Goal: Task Accomplishment & Management: Manage account settings

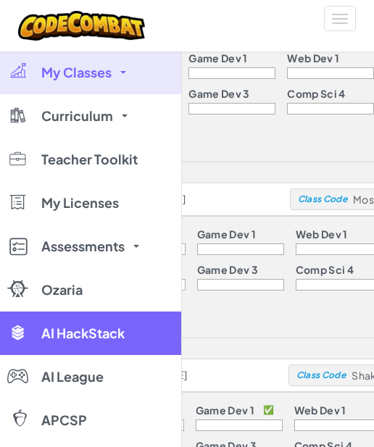
scroll to position [1131, 0]
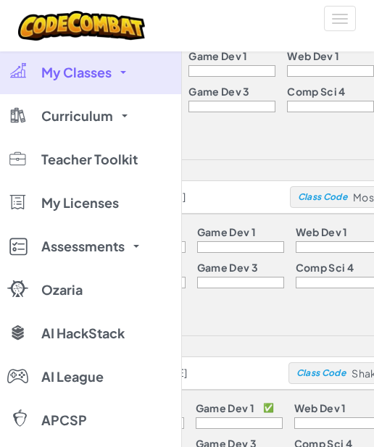
click at [64, 83] on link "My Classes" at bounding box center [90, 72] width 181 height 43
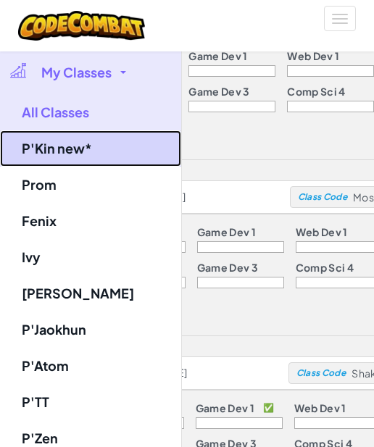
click at [70, 151] on link "P'Kin new*" at bounding box center [90, 148] width 181 height 36
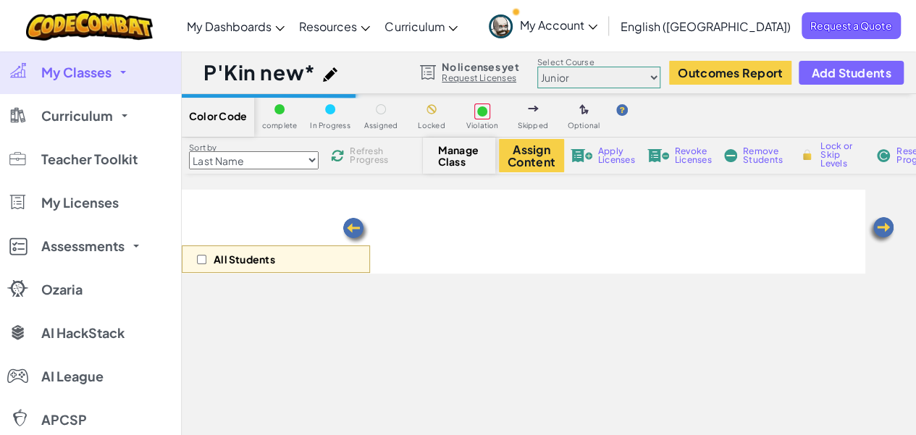
click at [99, 75] on span "My Classes" at bounding box center [76, 72] width 70 height 13
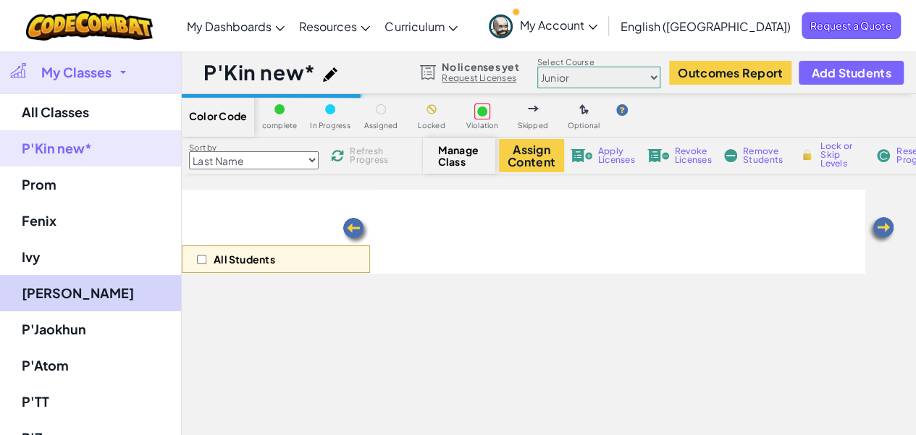
scroll to position [31, 0]
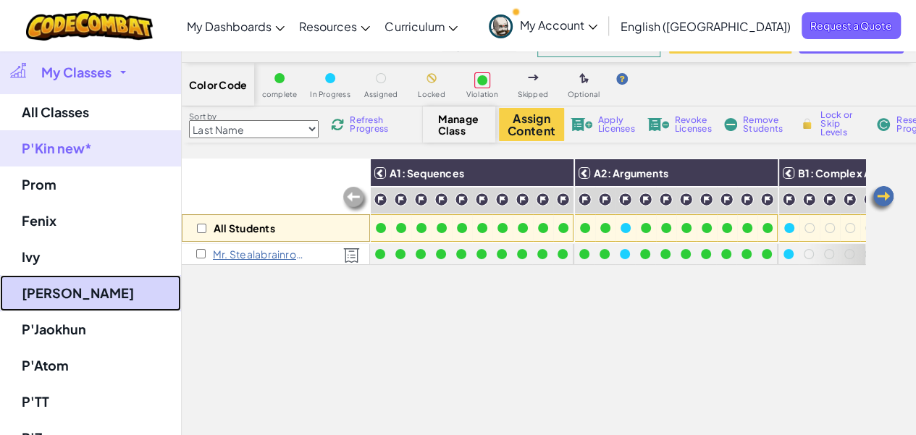
click at [46, 294] on link "[PERSON_NAME]" at bounding box center [90, 293] width 181 height 36
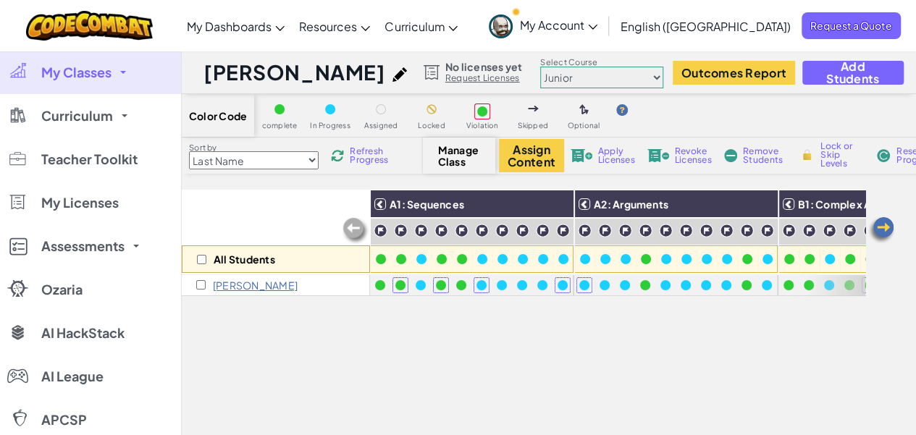
click at [87, 69] on span "My Classes" at bounding box center [76, 72] width 70 height 13
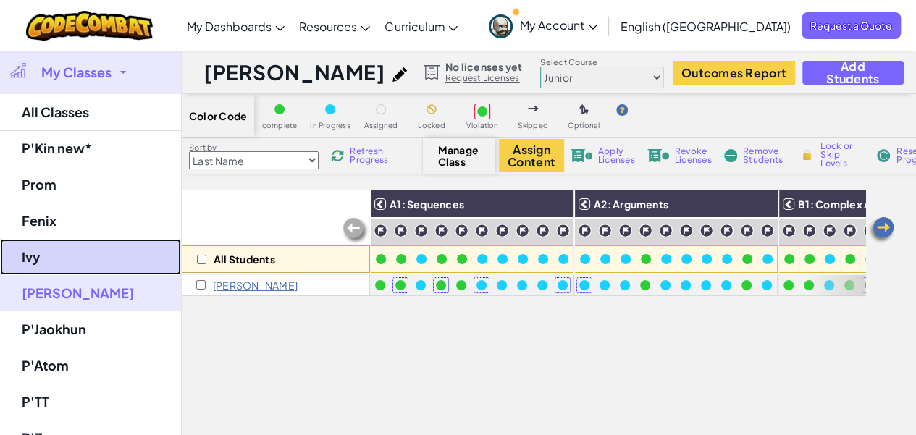
click at [62, 262] on link "Ivy" at bounding box center [90, 257] width 181 height 36
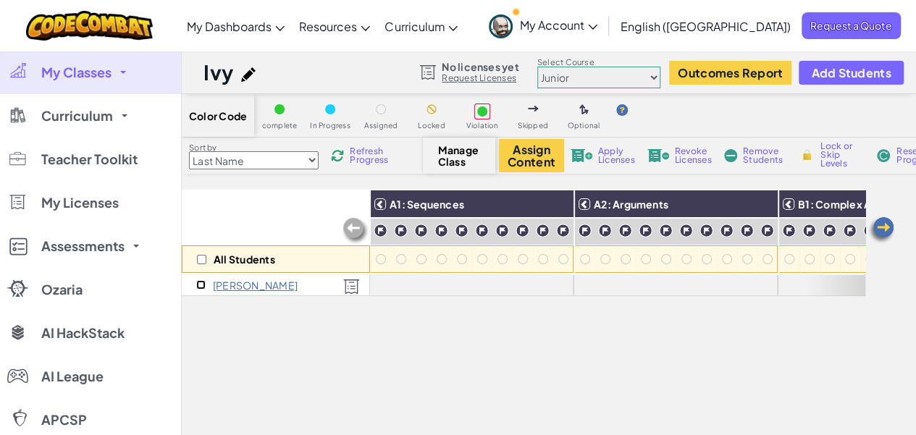
click at [198, 288] on input "checkbox" at bounding box center [200, 284] width 9 height 9
checkbox input "true"
click at [564, 156] on span "Revoke Licenses" at bounding box center [693, 155] width 37 height 17
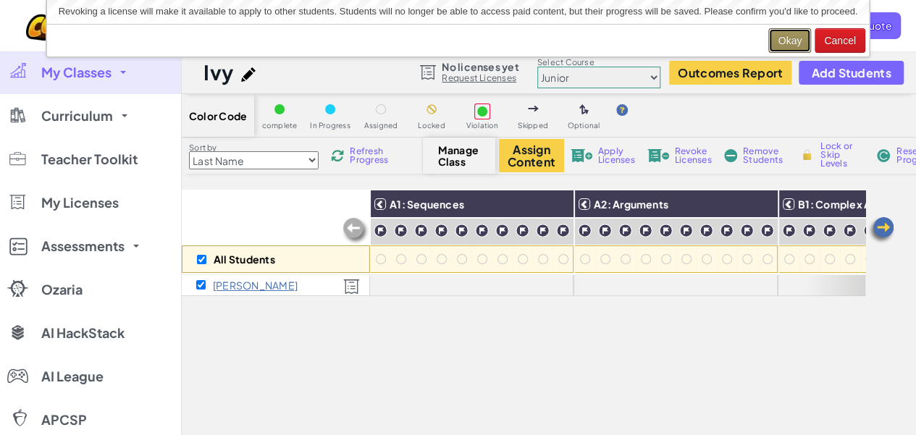
click at [564, 38] on button "Okay" at bounding box center [789, 40] width 43 height 25
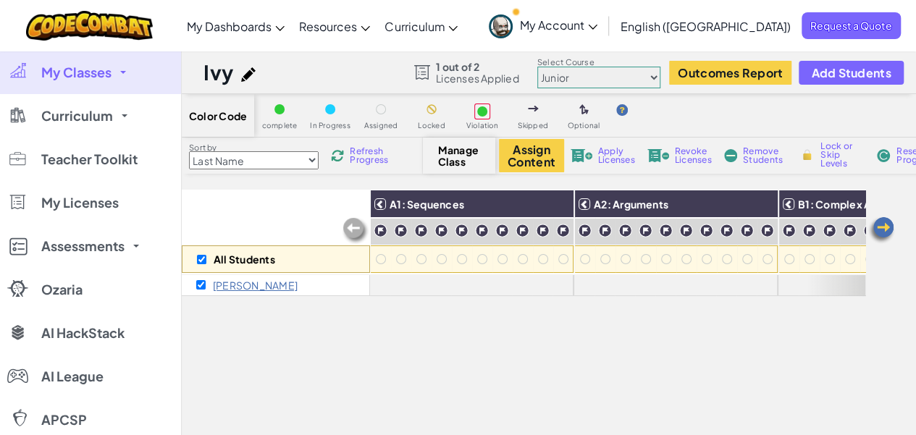
click at [115, 74] on link "My Classes" at bounding box center [90, 72] width 181 height 43
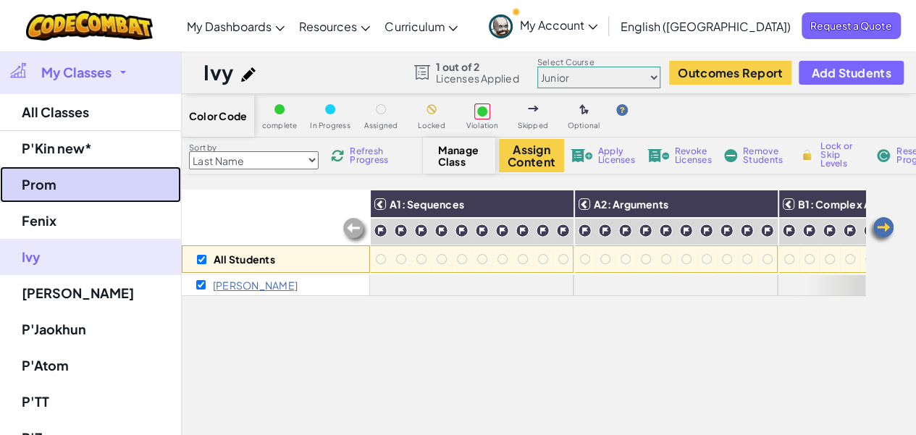
click at [117, 183] on link "Prom" at bounding box center [90, 185] width 181 height 36
checkbox input "false"
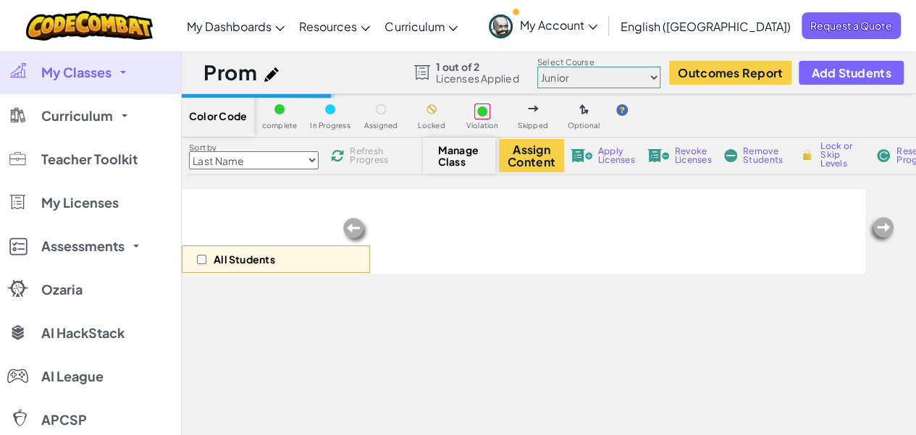
click at [104, 75] on span "My Classes" at bounding box center [76, 72] width 70 height 13
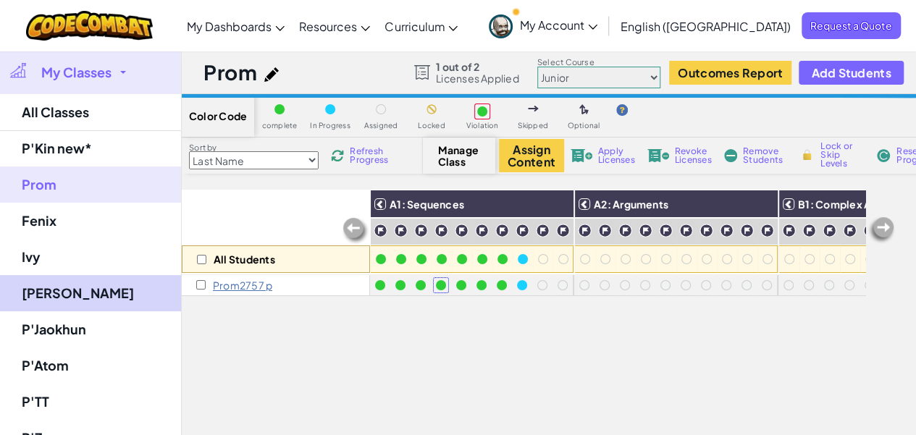
scroll to position [61, 0]
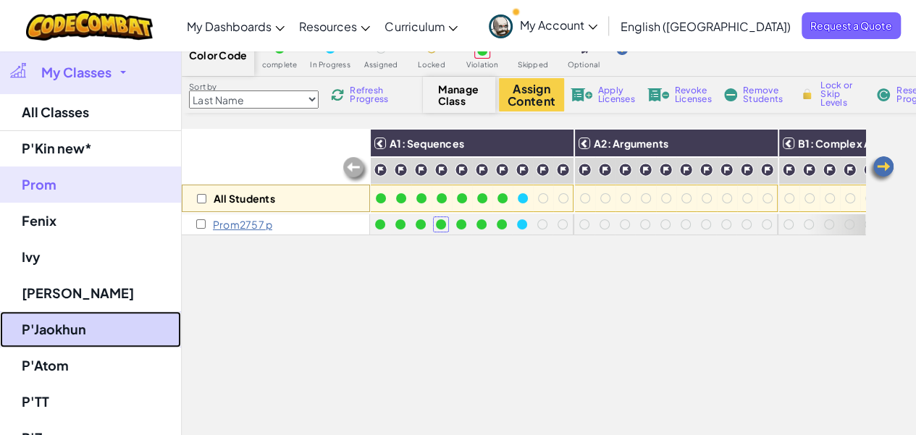
click at [75, 327] on link "P'Jaokhun" at bounding box center [90, 329] width 181 height 36
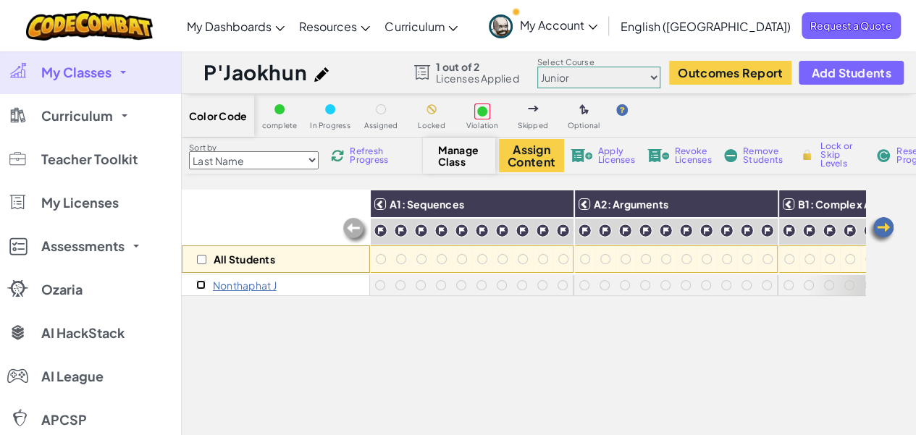
click at [200, 285] on input "checkbox" at bounding box center [200, 284] width 9 height 9
checkbox input "true"
click at [564, 150] on span "Apply Licenses" at bounding box center [616, 155] width 37 height 17
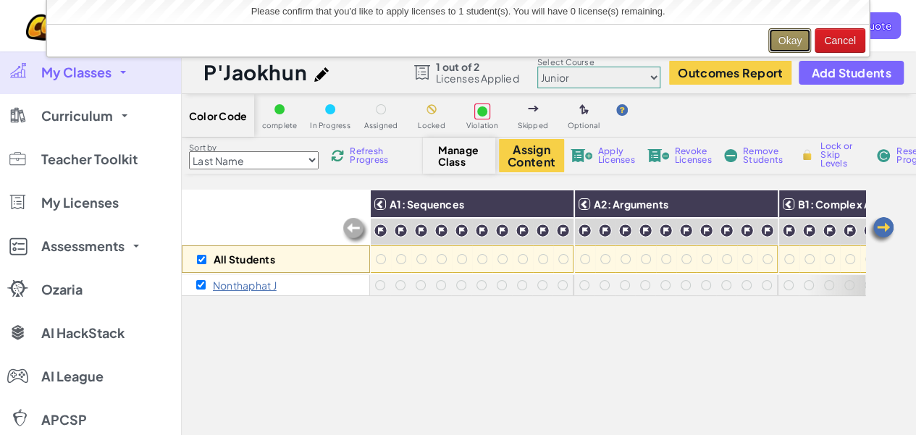
click at [564, 41] on button "Okay" at bounding box center [789, 40] width 43 height 25
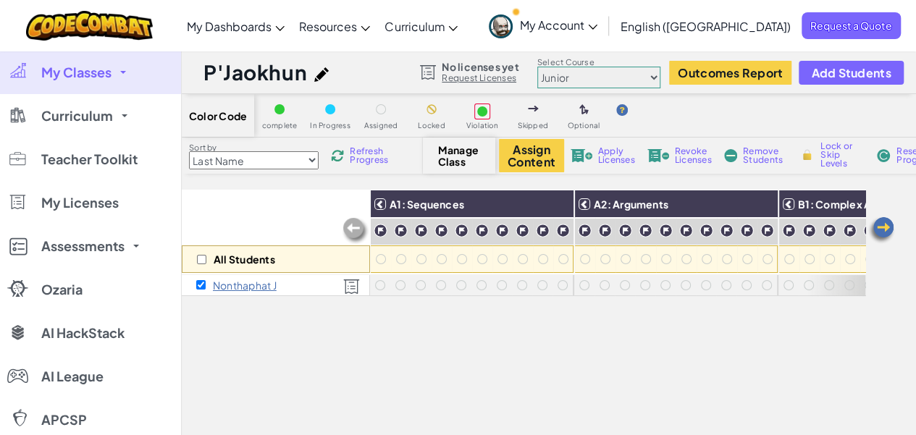
checkbox input "false"
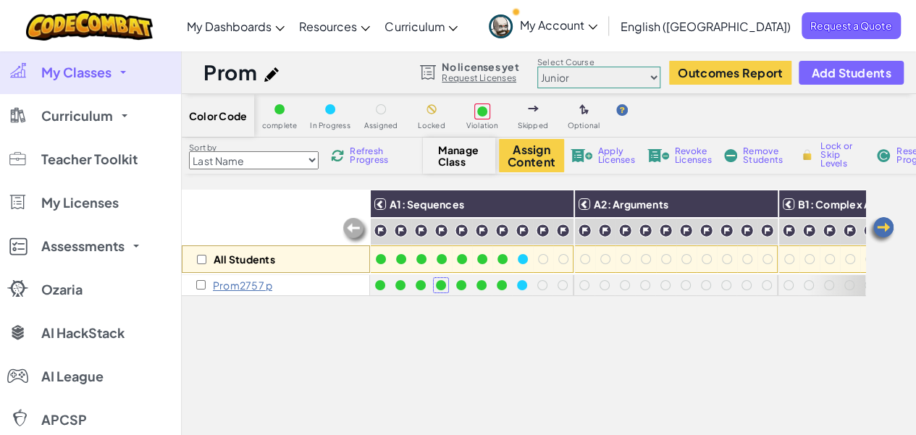
click at [110, 79] on span "My Classes" at bounding box center [76, 72] width 70 height 13
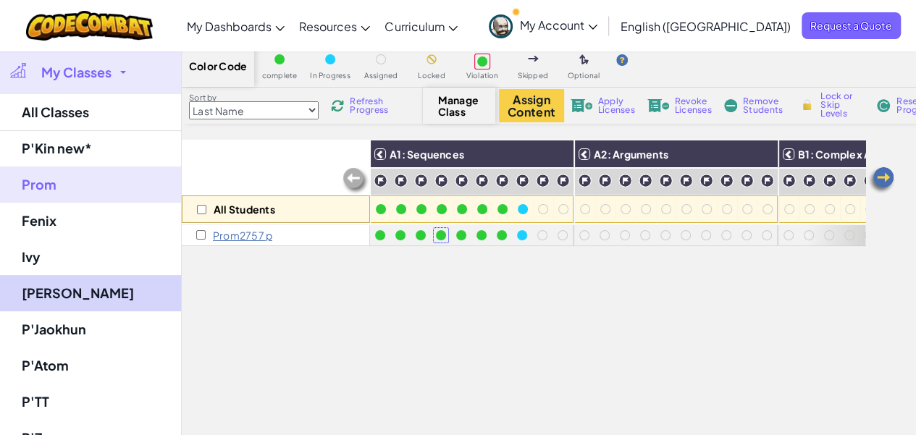
scroll to position [54, 0]
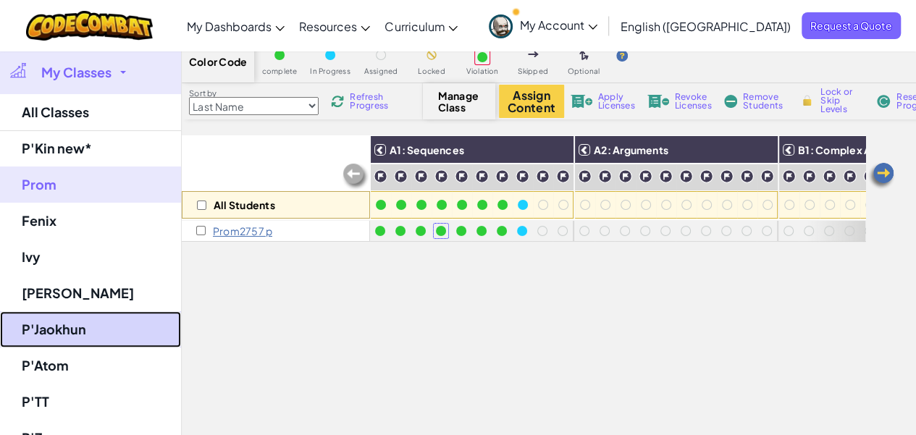
click at [77, 325] on link "P'Jaokhun" at bounding box center [90, 329] width 181 height 36
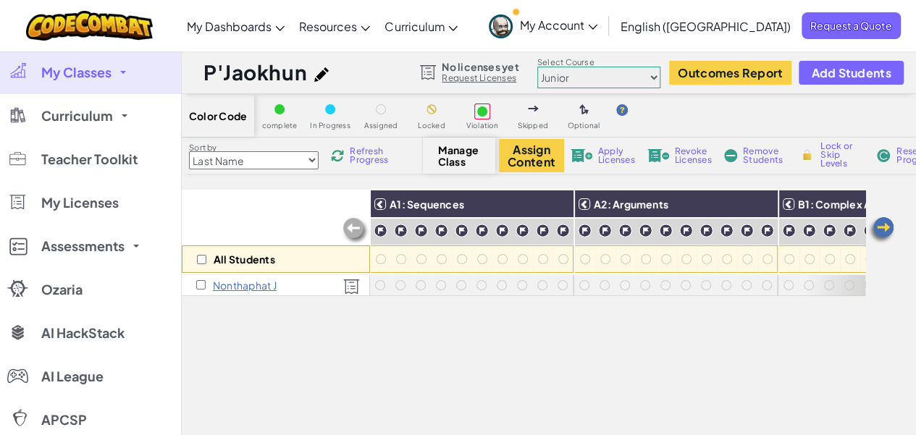
click at [319, 75] on img at bounding box center [321, 74] width 14 height 14
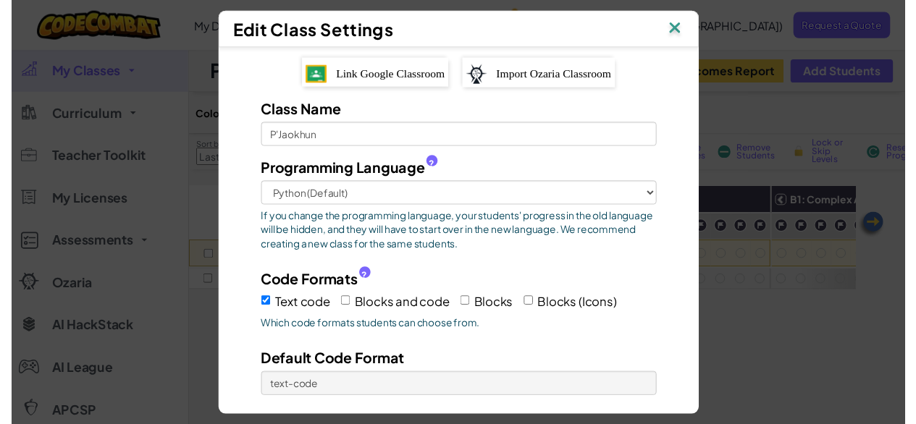
scroll to position [99, 0]
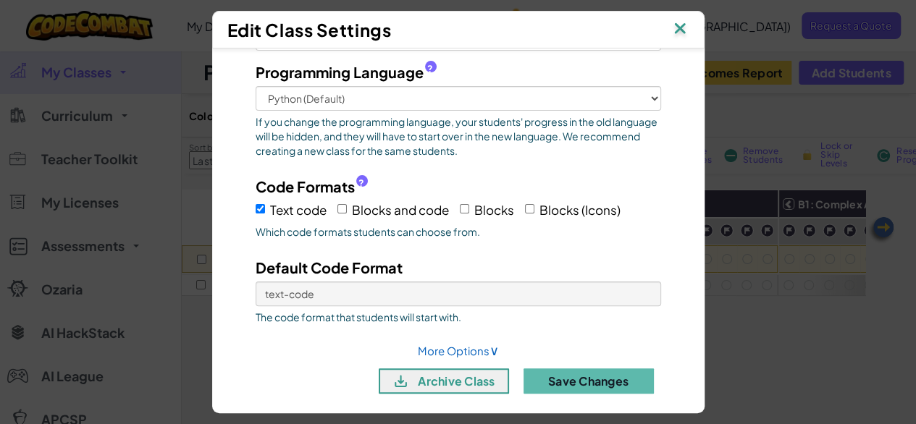
click at [564, 33] on img at bounding box center [680, 30] width 19 height 22
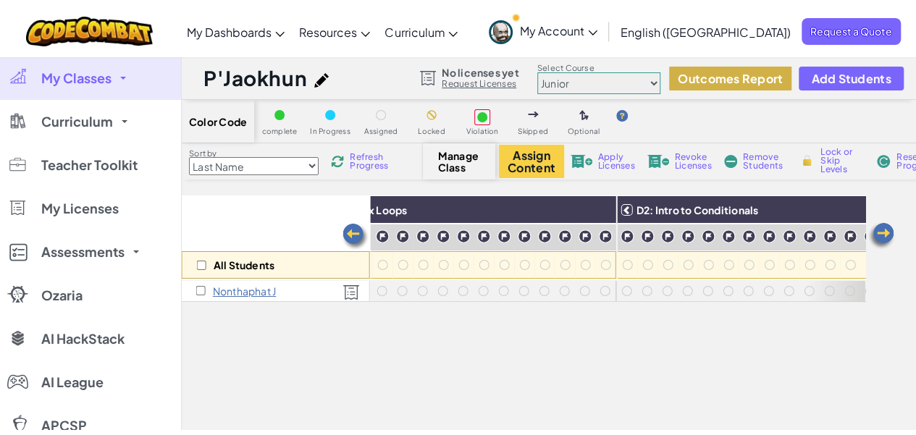
scroll to position [0, 1714]
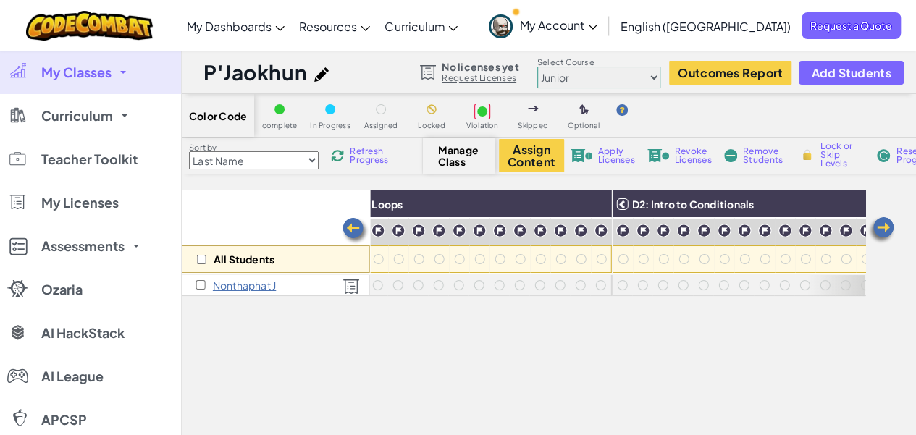
click at [564, 75] on select "Junior Introduction to Computer Science Game Development 1 Web Development 1 Co…" at bounding box center [598, 78] width 123 height 22
select select "5632661322961295f9428638"
click at [537, 67] on select "Junior Introduction to Computer Science Game Development 1 Web Development 1 Co…" at bounding box center [598, 78] width 123 height 22
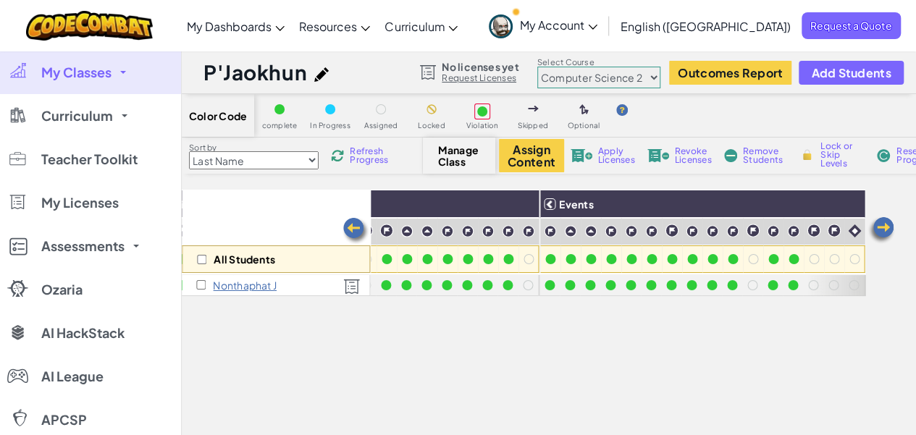
scroll to position [0, 1006]
click at [564, 315] on div "All Students Coordinate Systems Conditionals Part 1 Conditionals Part 2 Conditi…" at bounding box center [524, 393] width 684 height 406
